Goal: Check status: Check status

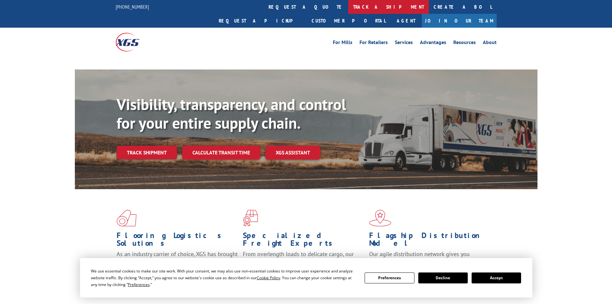
click at [348, 7] on link "track a shipment" at bounding box center [388, 7] width 81 height 14
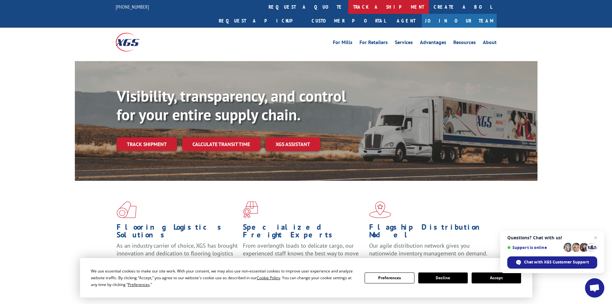
click at [348, 7] on link "track a shipment" at bounding box center [388, 7] width 81 height 14
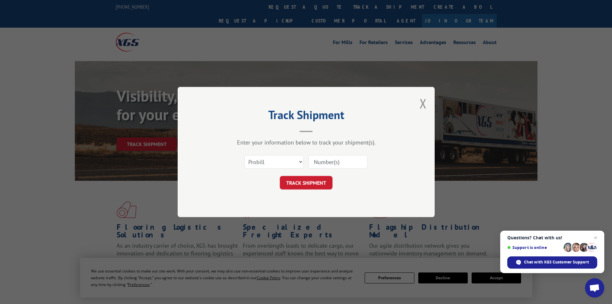
paste input "17666381"
type input "17666381"
drag, startPoint x: 315, startPoint y: 189, endPoint x: 311, endPoint y: 187, distance: 4.0
click at [315, 188] on button "TRACK SHIPMENT" at bounding box center [306, 182] width 53 height 13
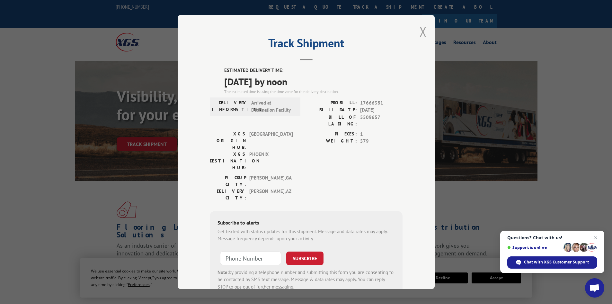
click at [421, 33] on button "Close modal" at bounding box center [423, 31] width 7 height 17
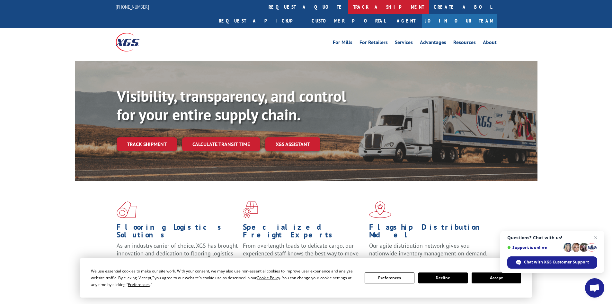
click at [348, 7] on link "track a shipment" at bounding box center [388, 7] width 81 height 14
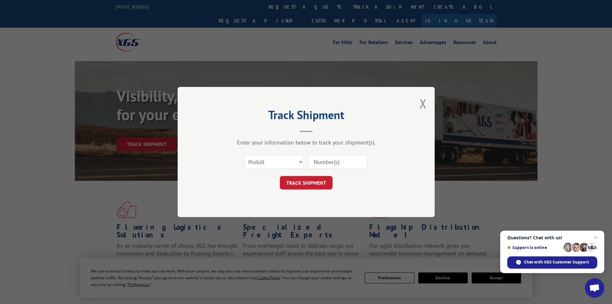
paste input "17667388"
type input "17667388"
click at [319, 181] on button "TRACK SHIPMENT" at bounding box center [306, 182] width 53 height 13
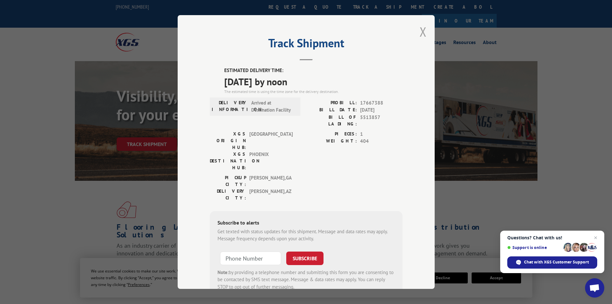
click at [420, 28] on button "Close modal" at bounding box center [423, 31] width 7 height 17
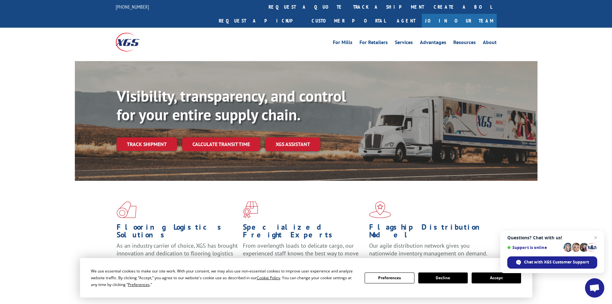
click at [348, 6] on link "track a shipment" at bounding box center [388, 7] width 81 height 14
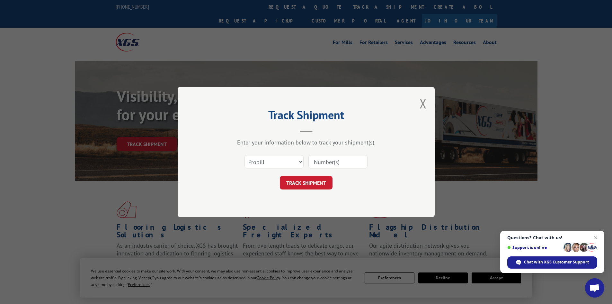
click at [319, 162] on input at bounding box center [338, 161] width 59 height 13
paste input "471225"
type input "471225"
click at [301, 181] on button "TRACK SHIPMENT" at bounding box center [306, 182] width 53 height 13
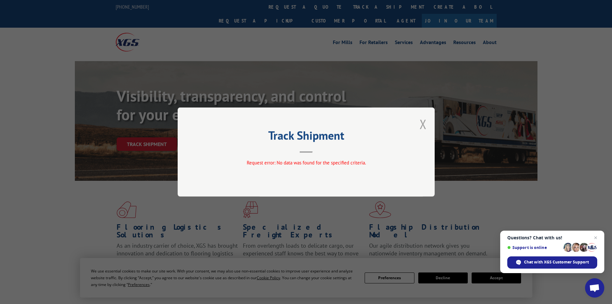
click at [423, 121] on button "Close modal" at bounding box center [423, 123] width 7 height 17
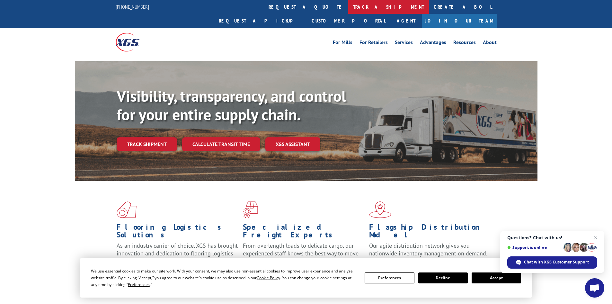
click at [348, 5] on link "track a shipment" at bounding box center [388, 7] width 81 height 14
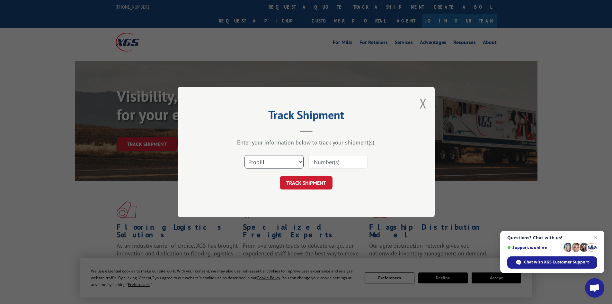
click at [298, 160] on select "Select category... Probill BOL PO" at bounding box center [274, 161] width 59 height 13
select select "bol"
click at [245, 155] on select "Select category... Probill BOL PO" at bounding box center [274, 161] width 59 height 13
paste input "5513857"
type input "5513857"
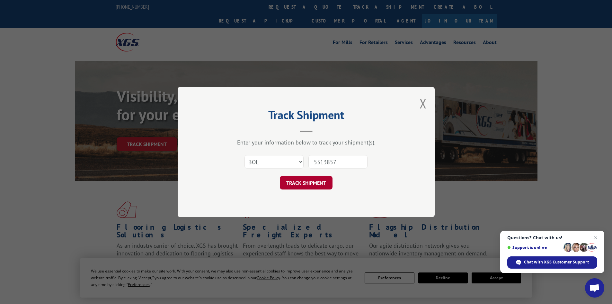
click at [303, 183] on button "TRACK SHIPMENT" at bounding box center [306, 182] width 53 height 13
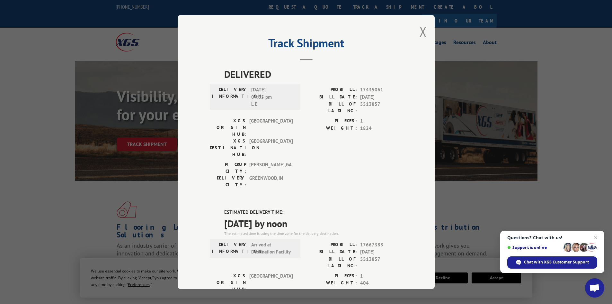
click at [417, 31] on div "Track Shipment DELIVERED DELIVERY INFORMATION: [DATE] 04:05 pm L E PROBILL: 174…" at bounding box center [306, 152] width 257 height 274
click at [422, 32] on button "Close modal" at bounding box center [423, 31] width 7 height 17
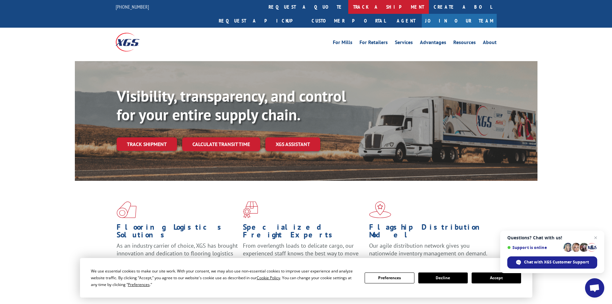
click at [348, 2] on link "track a shipment" at bounding box center [388, 7] width 81 height 14
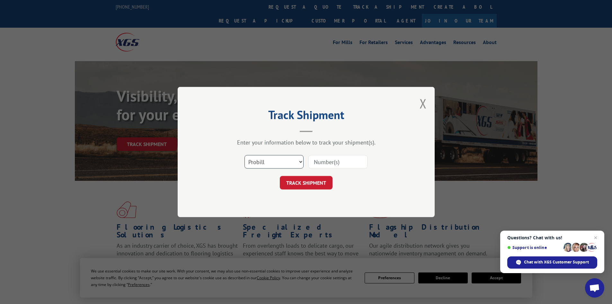
drag, startPoint x: 300, startPoint y: 160, endPoint x: 296, endPoint y: 162, distance: 4.5
click at [300, 160] on select "Select category... Probill BOL PO" at bounding box center [274, 161] width 59 height 13
select select "bol"
click at [245, 155] on select "Select category... Probill BOL PO" at bounding box center [274, 161] width 59 height 13
click at [319, 164] on input at bounding box center [338, 161] width 59 height 13
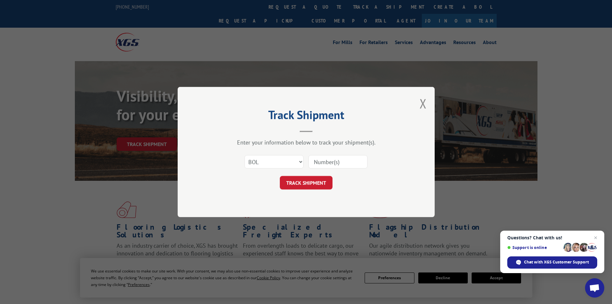
paste input "471225"
type input "471225"
click at [324, 185] on button "TRACK SHIPMENT" at bounding box center [306, 182] width 53 height 13
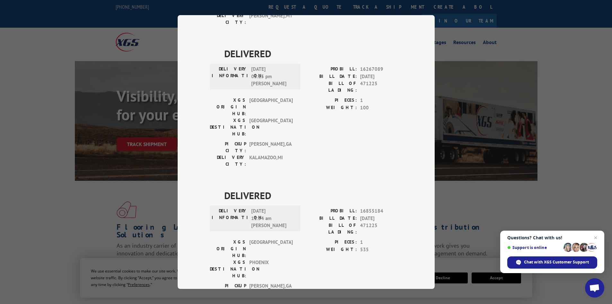
scroll to position [873, 0]
